Goal: Find contact information: Find contact information

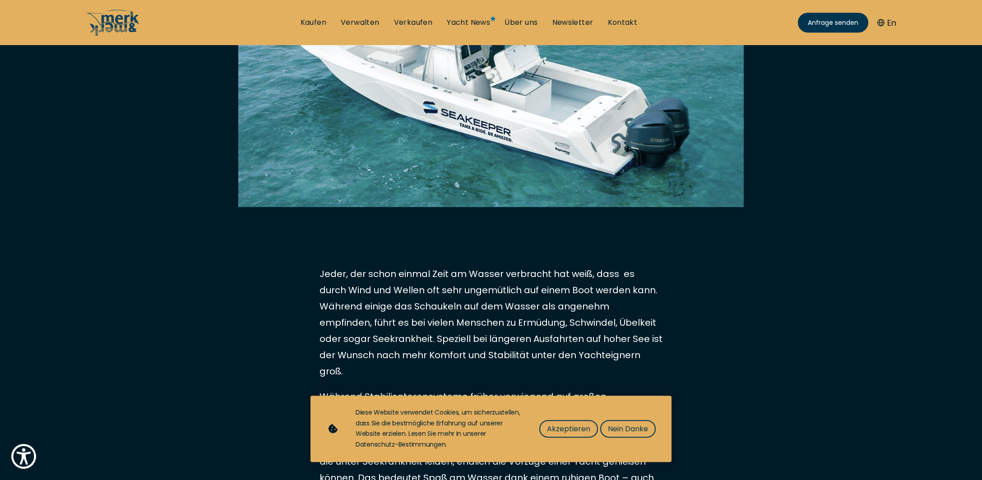
scroll to position [317, 0]
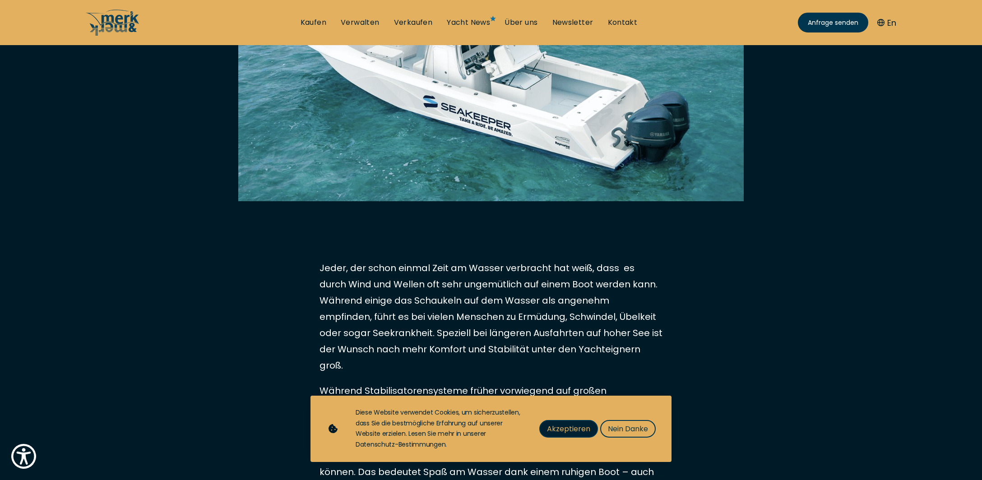
click at [586, 431] on span "Akzeptieren" at bounding box center [568, 428] width 43 height 11
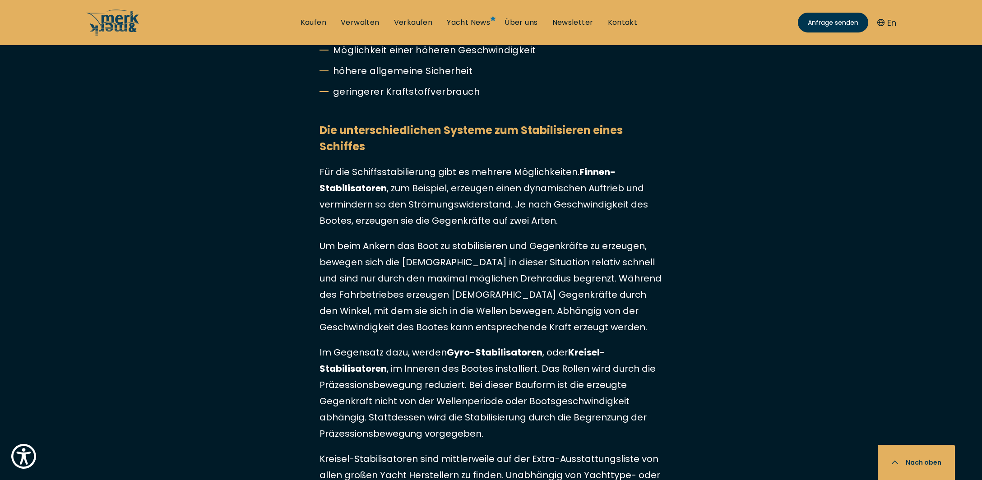
scroll to position [1268, 0]
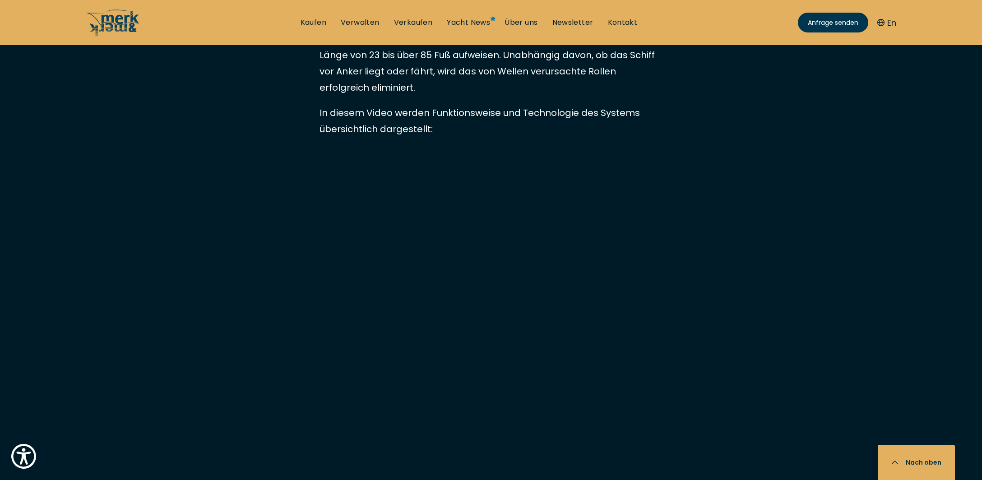
scroll to position [2324, 0]
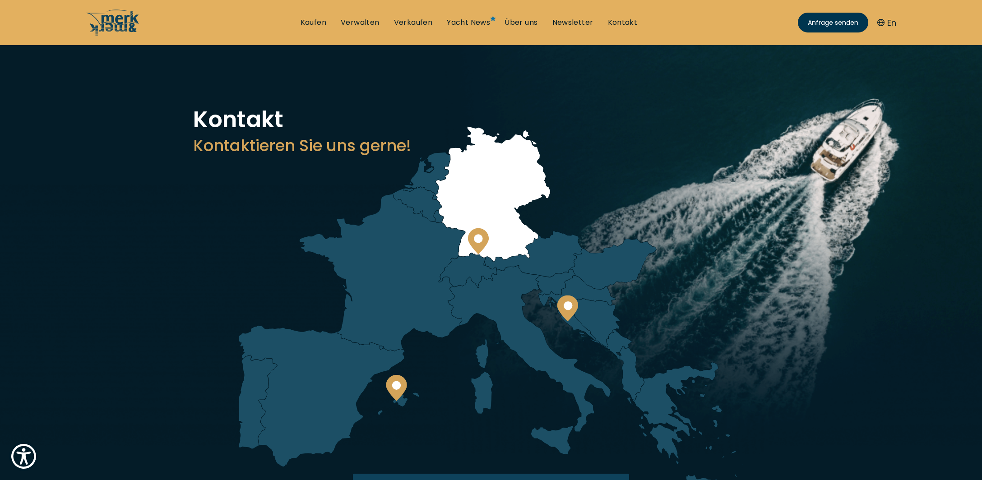
click at [486, 233] on icon at bounding box center [478, 241] width 21 height 26
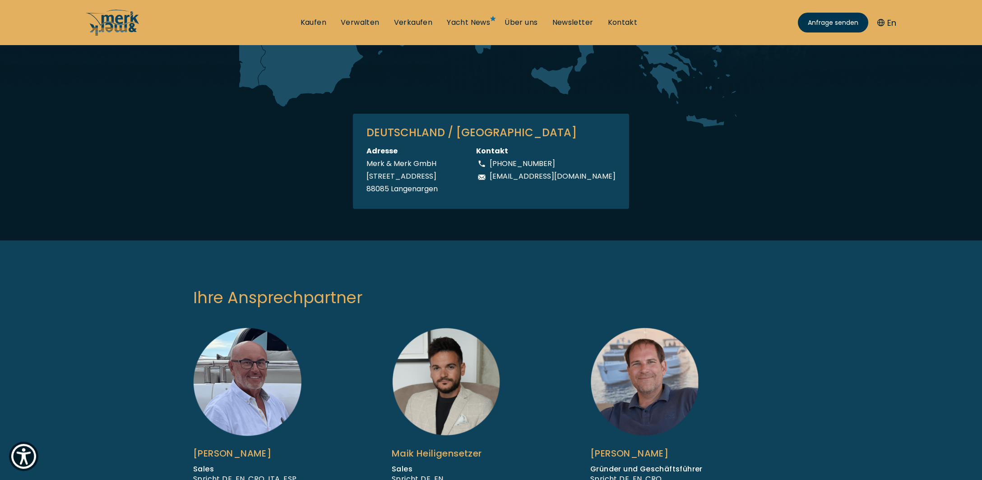
scroll to position [361, 0]
drag, startPoint x: 384, startPoint y: 162, endPoint x: 608, endPoint y: 190, distance: 225.2
click at [608, 190] on div "DEUTSCHLAND / BODENSEE Adresse Merk & Merk GmbH Argenweg 60/5 88085 Langenargen…" at bounding box center [491, 160] width 276 height 95
copy p "maik@merkandmerk.com"
click at [684, 358] on img at bounding box center [644, 381] width 108 height 109
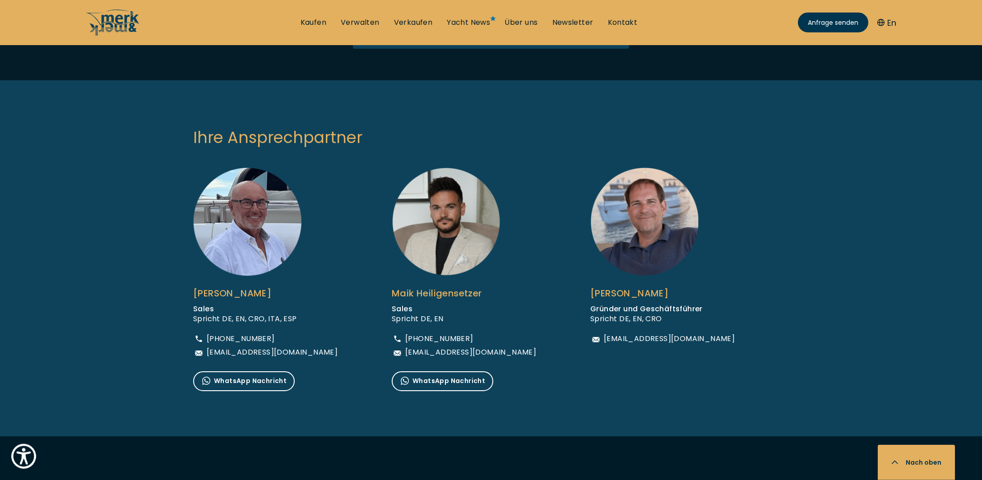
scroll to position [519, 0]
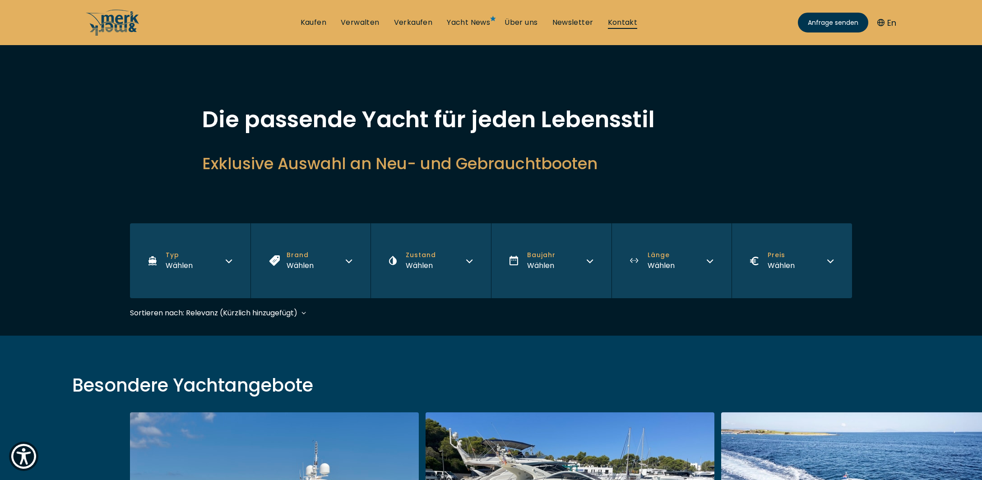
click at [614, 27] on link "Kontakt" at bounding box center [623, 23] width 30 height 10
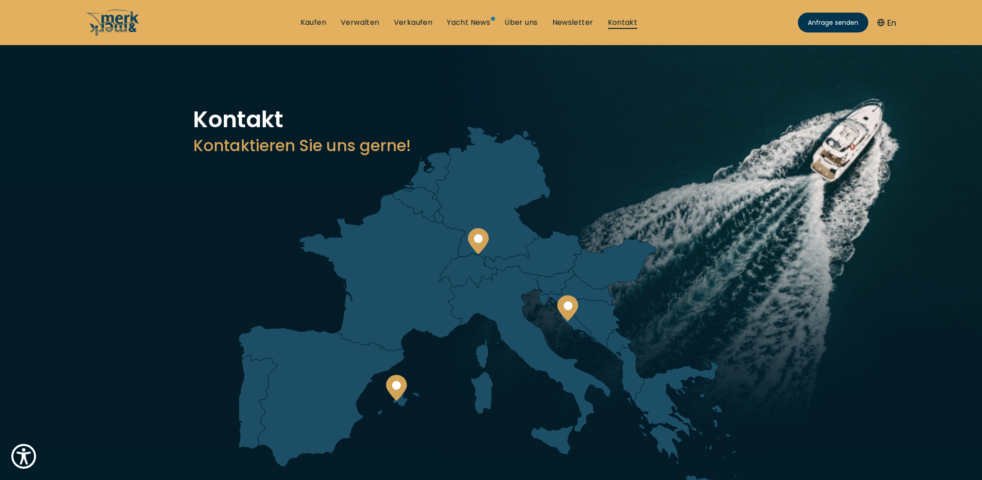
click at [614, 23] on link "Kontakt" at bounding box center [623, 23] width 30 height 10
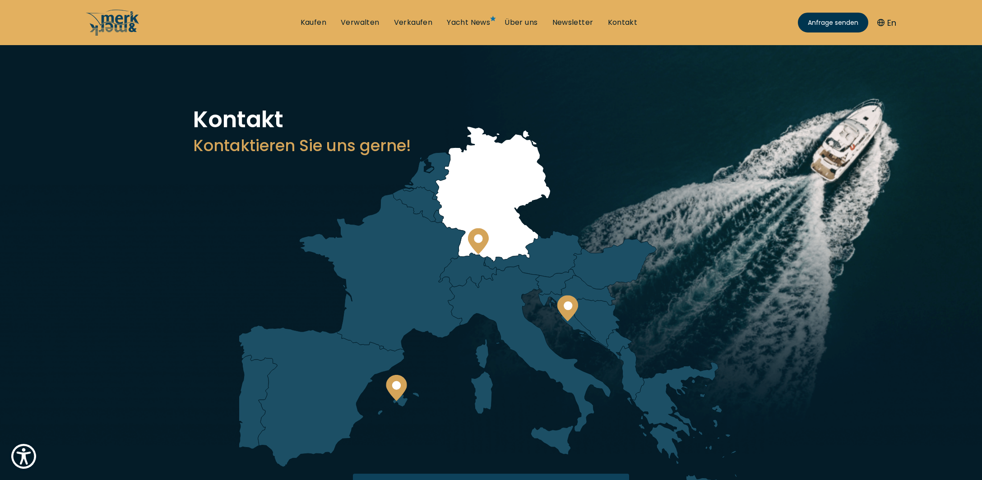
click at [480, 237] on circle at bounding box center [478, 238] width 9 height 9
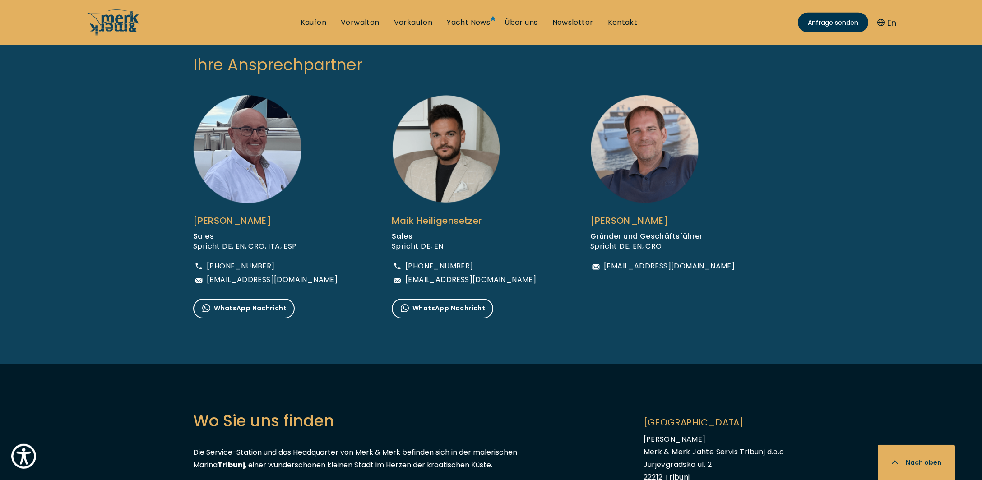
scroll to position [519, 0]
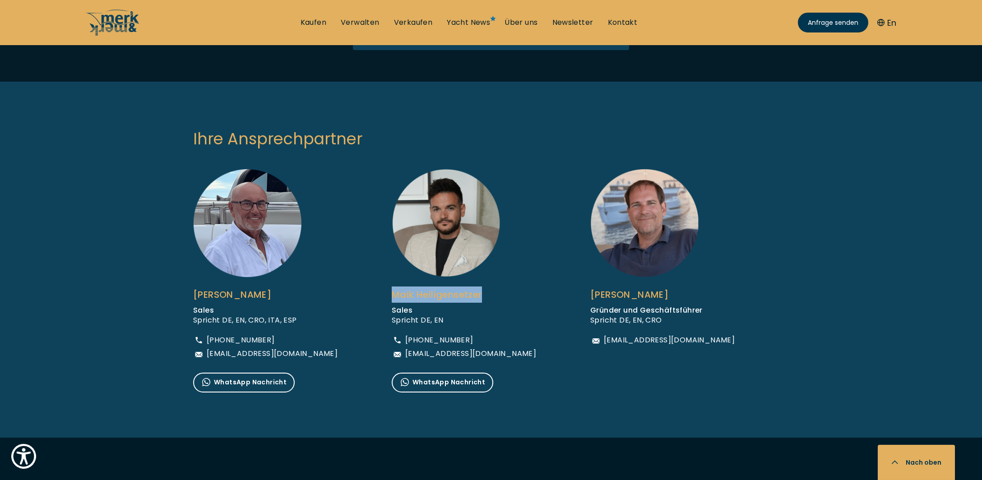
drag, startPoint x: 393, startPoint y: 293, endPoint x: 502, endPoint y: 296, distance: 108.8
click at [502, 296] on div "Maik Heiligensetzer" at bounding box center [464, 295] width 144 height 16
copy div "Maik Heiligensetzer"
drag, startPoint x: 405, startPoint y: 340, endPoint x: 497, endPoint y: 342, distance: 91.7
click at [497, 342] on div "+49 1751500915" at bounding box center [464, 340] width 144 height 11
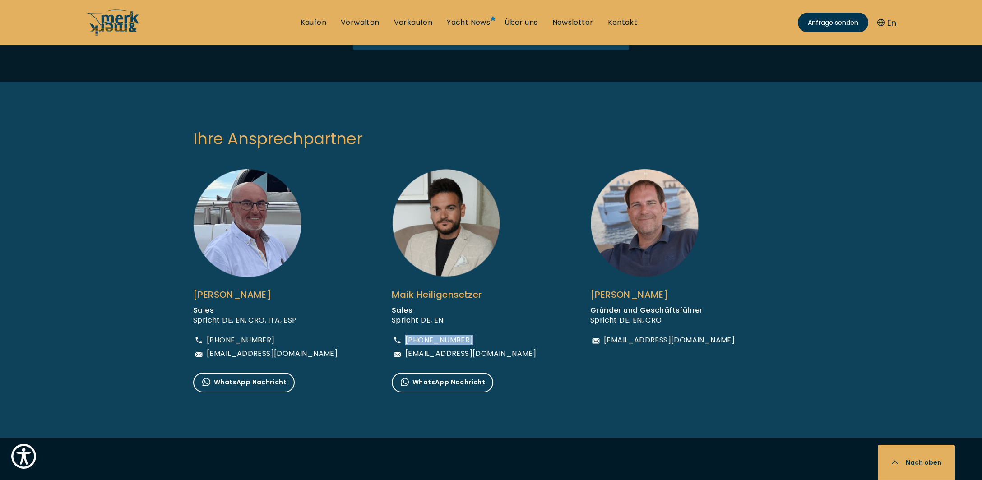
copy span "+49 1751500915"
click at [376, 405] on ul "Mario Martinović Sales Spricht DE, EN, CRO, ITA, ESP +385 (0)91 346 7775 superm…" at bounding box center [491, 290] width 614 height 242
click at [503, 351] on span "maik@merkandmerk.com" at bounding box center [470, 353] width 131 height 7
